Goal: Understand process/instructions: Learn how to perform a task or action

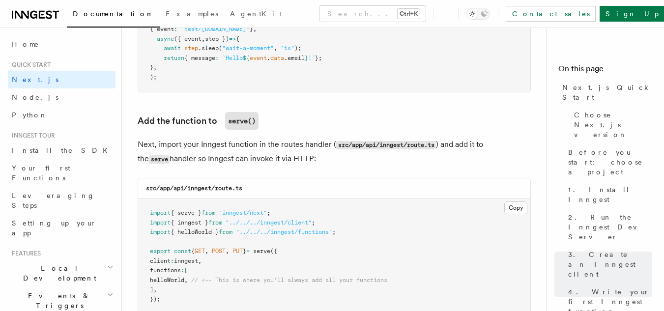
scroll to position [1917, 0]
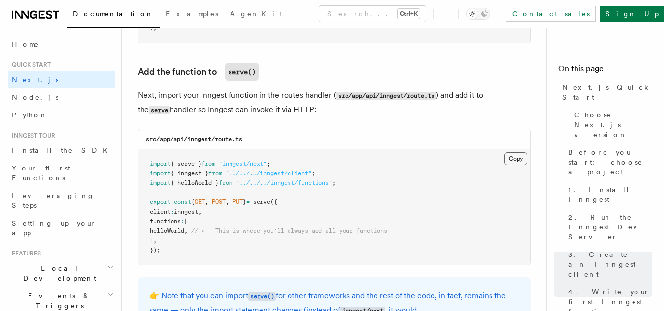
click at [508, 153] on button "Copy Copied" at bounding box center [515, 158] width 23 height 13
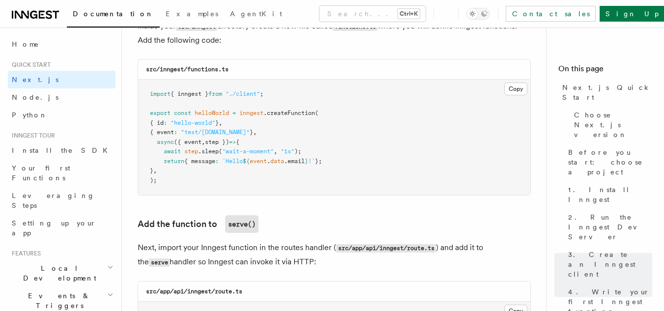
scroll to position [1721, 0]
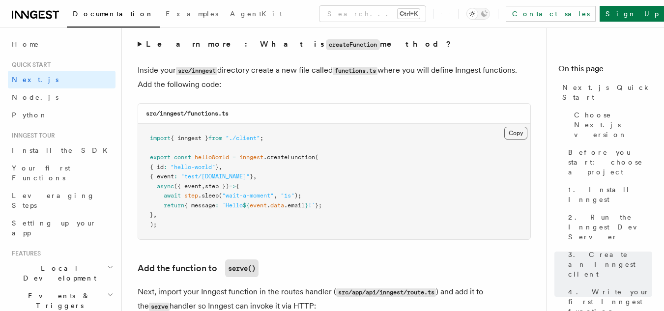
click at [518, 130] on button "Copy Copied" at bounding box center [515, 133] width 23 height 13
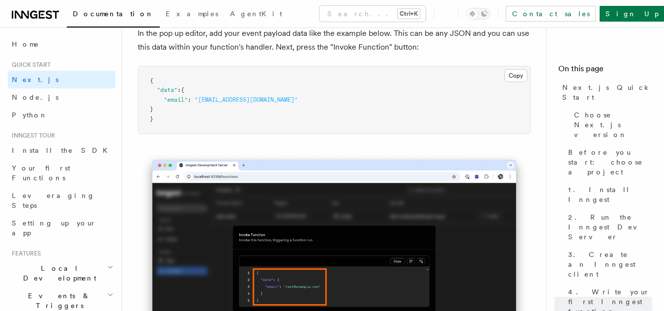
scroll to position [2864, 0]
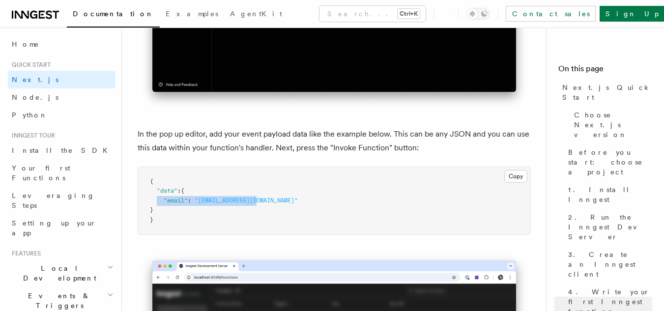
drag, startPoint x: 158, startPoint y: 196, endPoint x: 264, endPoint y: 198, distance: 105.7
click at [264, 198] on pre "{ "data" : { "email" : "test@example.com" } }" at bounding box center [334, 201] width 392 height 68
copy span ""email" : "test@example.com""
drag, startPoint x: 249, startPoint y: 232, endPoint x: 197, endPoint y: 216, distance: 55.0
click at [234, 232] on pre "{ "data" : { "email" : "test@example.com" } }" at bounding box center [334, 201] width 392 height 68
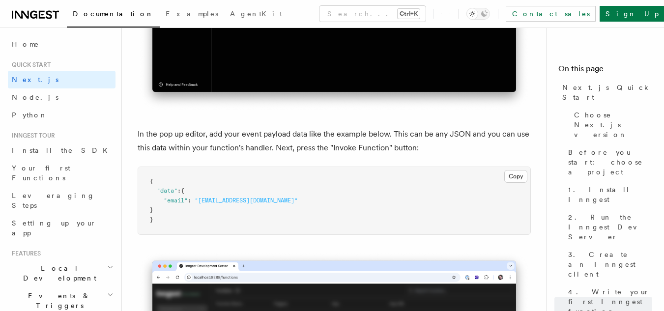
drag, startPoint x: 151, startPoint y: 190, endPoint x: 174, endPoint y: 206, distance: 27.8
click at [174, 206] on pre "{ "data" : { "email" : "test@example.com" } }" at bounding box center [334, 201] width 392 height 68
copy code ""data" : { "email" : "test@example.com" }"
